Goal: Task Accomplishment & Management: Use online tool/utility

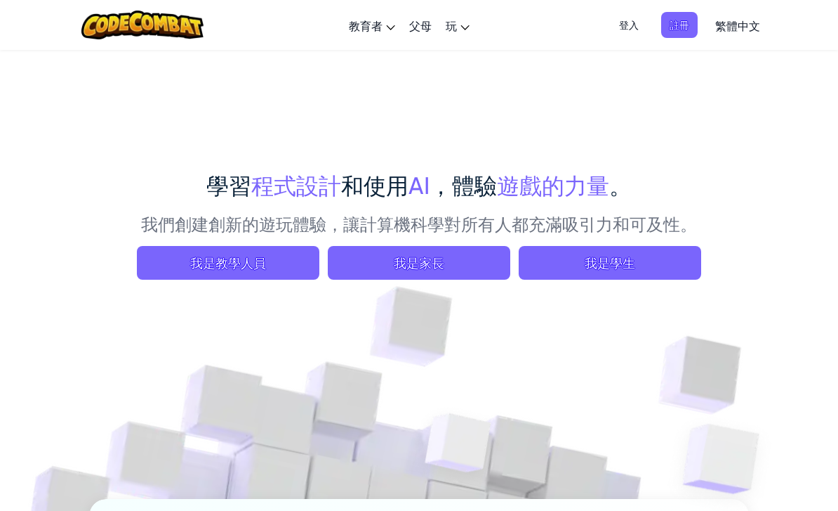
click at [656, 263] on span "我是學生" at bounding box center [610, 263] width 183 height 34
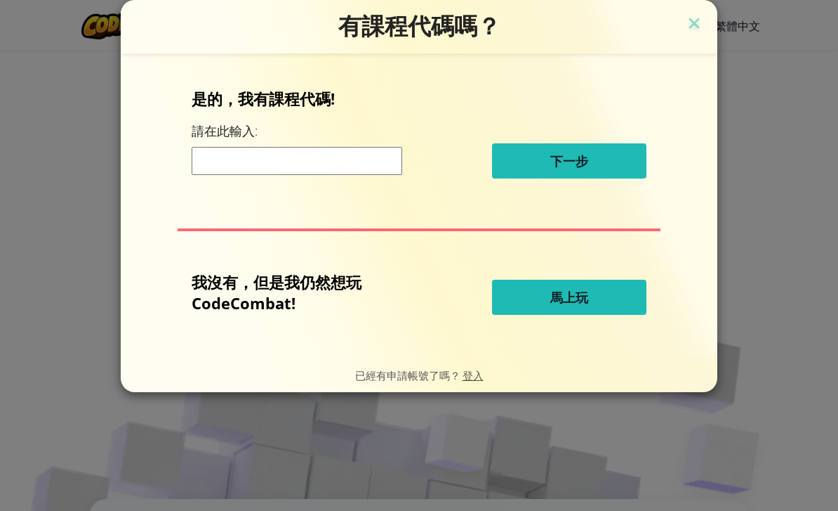
click at [698, 25] on img at bounding box center [694, 24] width 18 height 21
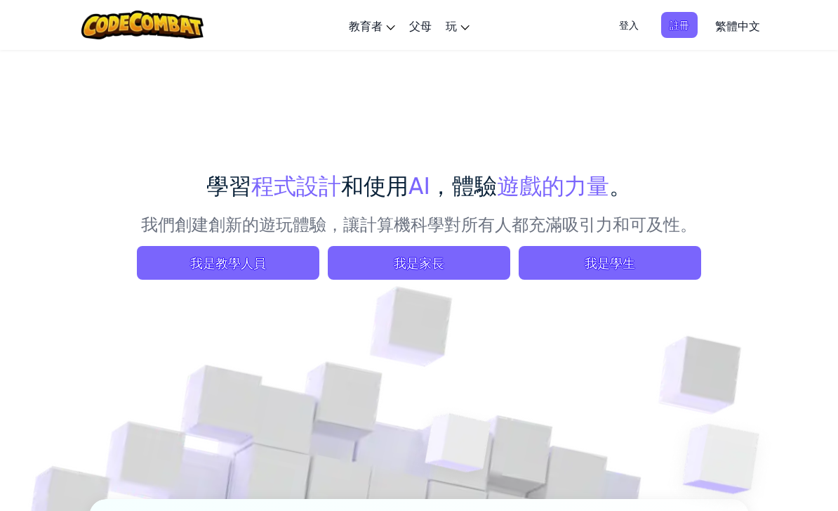
click at [610, 267] on span "我是學生" at bounding box center [610, 263] width 183 height 34
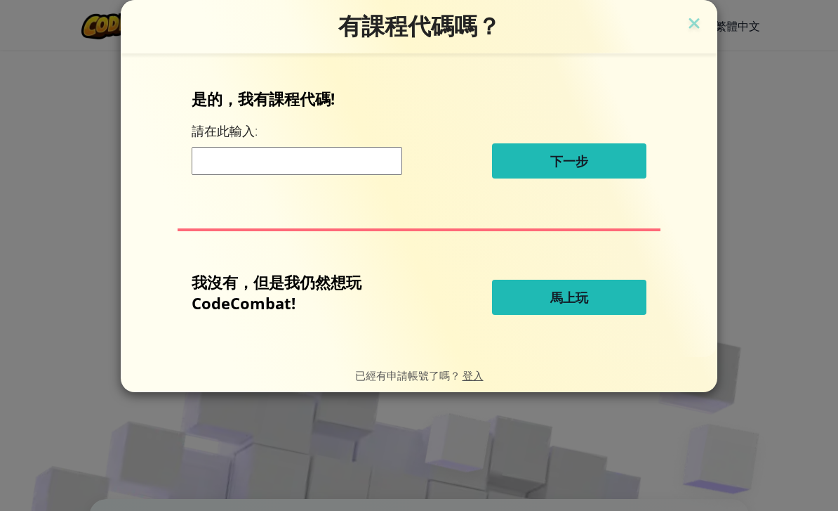
click at [585, 305] on span "馬上玩" at bounding box center [570, 297] width 38 height 17
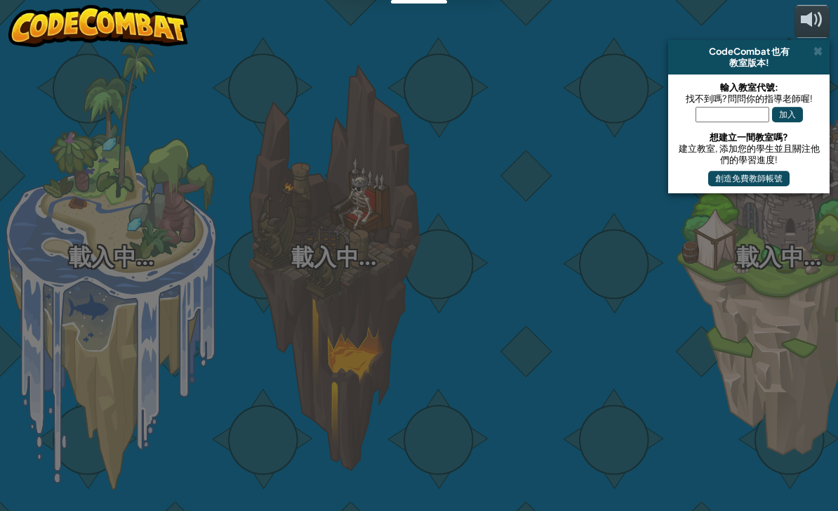
select select "zh-HANT"
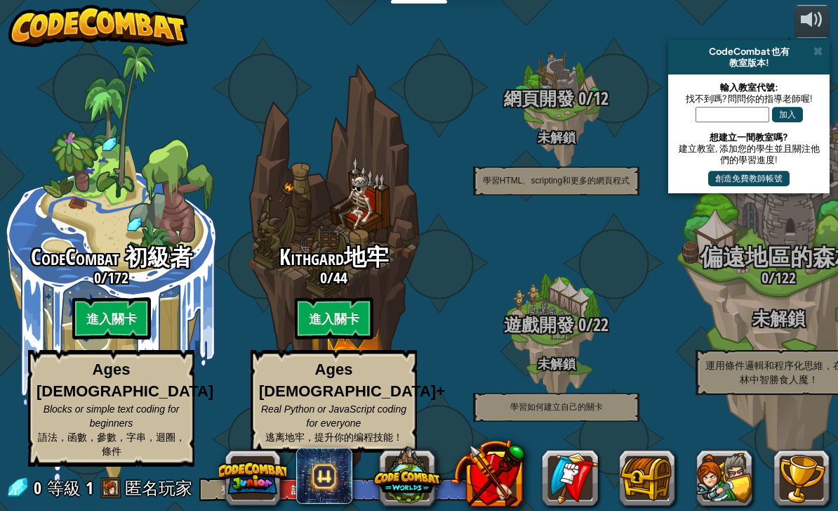
click at [106, 322] on btn "進入關卡" at bounding box center [111, 318] width 79 height 42
select select "zh-HANT"
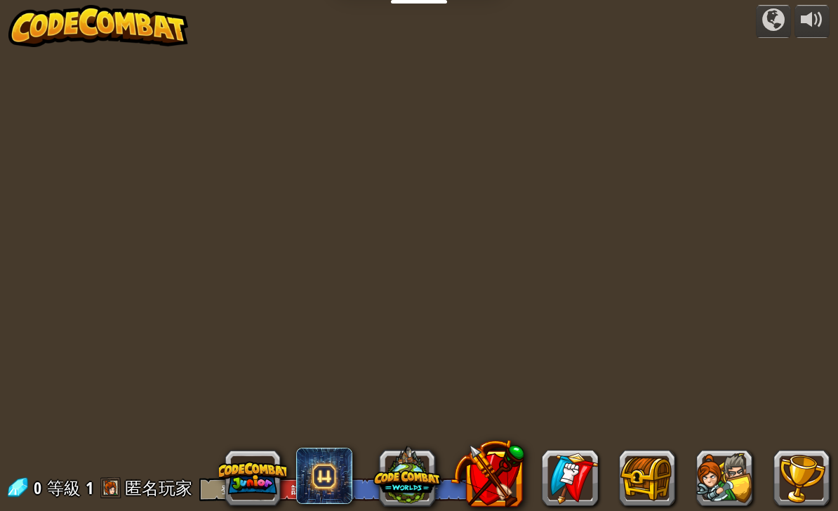
select select "zh-HANT"
